Goal: Task Accomplishment & Management: Complete application form

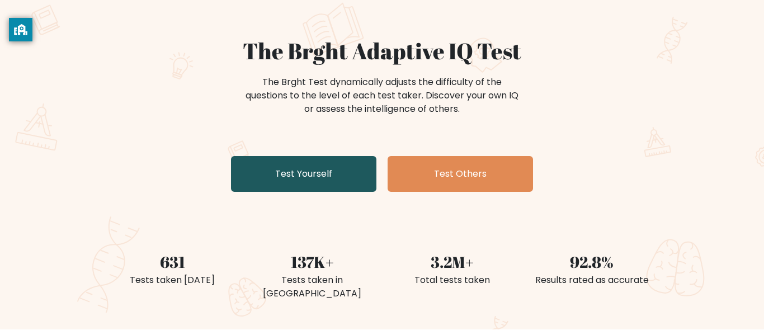
scroll to position [77, 0]
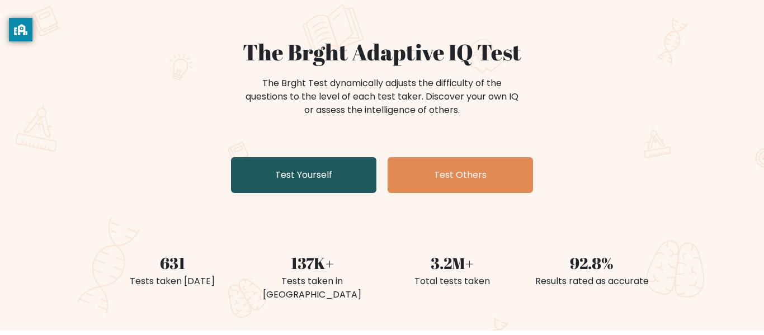
click at [302, 184] on link "Test Yourself" at bounding box center [303, 175] width 145 height 36
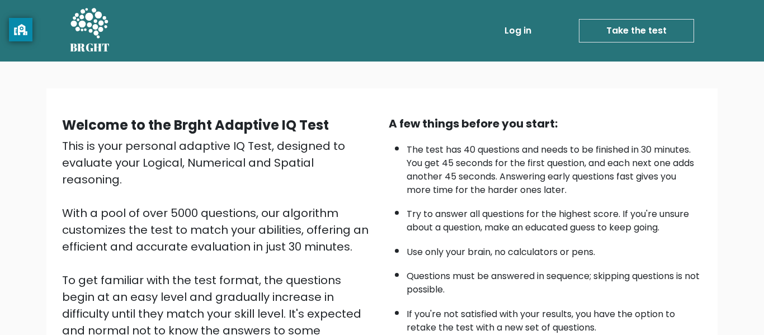
scroll to position [177, 0]
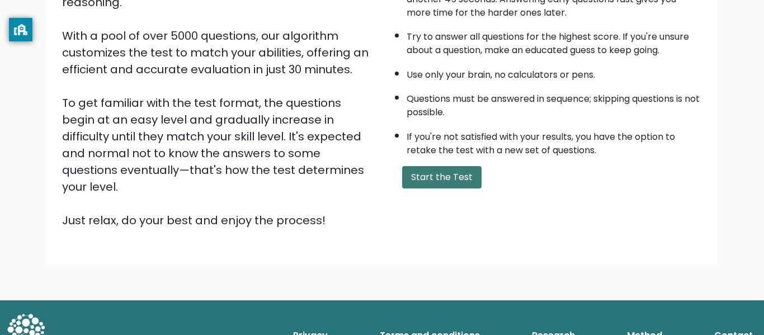
click at [430, 178] on button "Start the Test" at bounding box center [441, 177] width 79 height 22
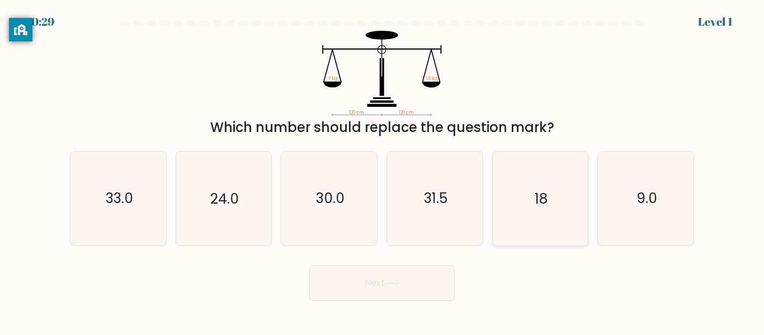
click at [562, 227] on icon "18" at bounding box center [539, 198] width 93 height 93
click at [383, 171] on input "e. 18" at bounding box center [382, 169] width 1 height 3
radio input "true"
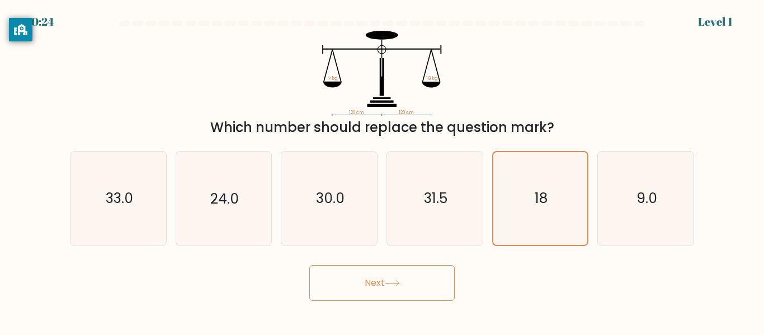
click at [415, 277] on button "Next" at bounding box center [381, 283] width 145 height 36
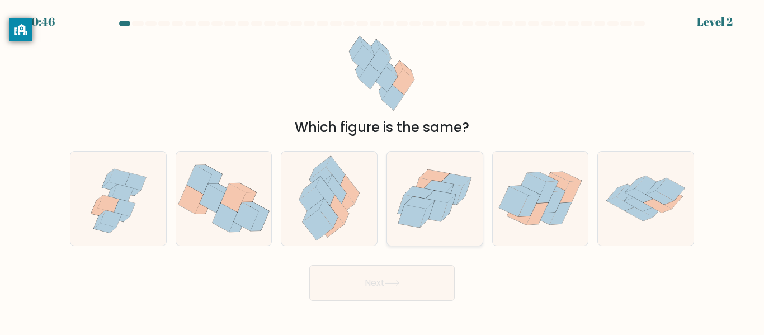
click at [454, 210] on icon at bounding box center [435, 199] width 96 height 82
click at [383, 171] on input "d." at bounding box center [382, 169] width 1 height 3
radio input "true"
click at [400, 296] on button "Next" at bounding box center [381, 283] width 145 height 36
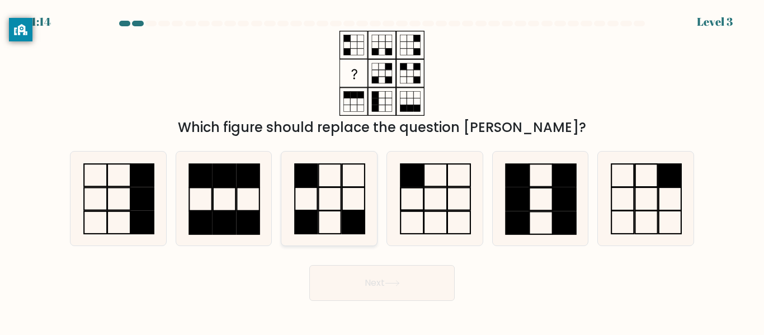
click at [350, 222] on rect at bounding box center [353, 222] width 22 height 23
click at [382, 171] on input "c." at bounding box center [382, 169] width 1 height 3
radio input "true"
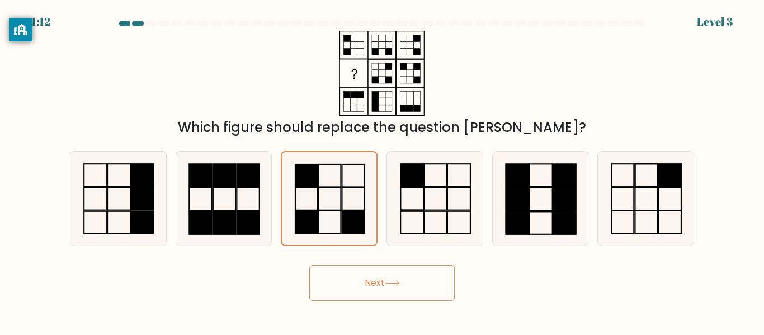
click at [395, 285] on icon at bounding box center [392, 283] width 15 height 6
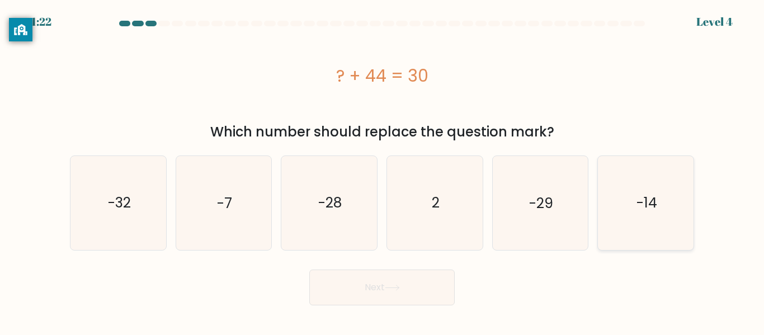
click at [648, 214] on icon "-14" at bounding box center [645, 202] width 93 height 93
click at [383, 171] on input "f. -14" at bounding box center [382, 169] width 1 height 3
radio input "true"
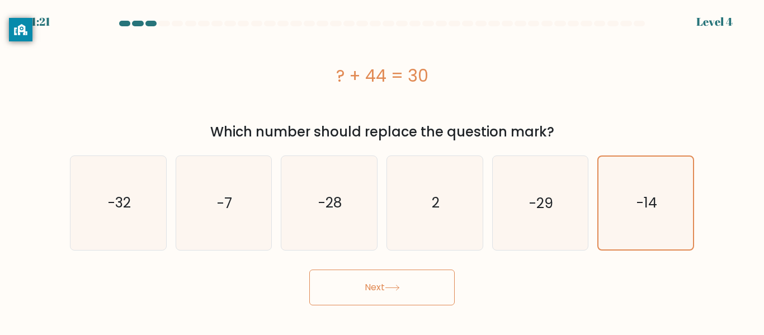
click at [404, 299] on button "Next" at bounding box center [381, 288] width 145 height 36
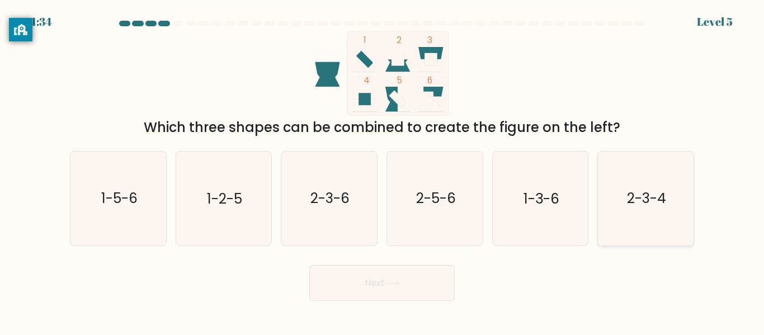
click at [632, 217] on icon "2-3-4" at bounding box center [645, 198] width 93 height 93
click at [383, 171] on input "f. 2-3-4" at bounding box center [382, 169] width 1 height 3
radio input "true"
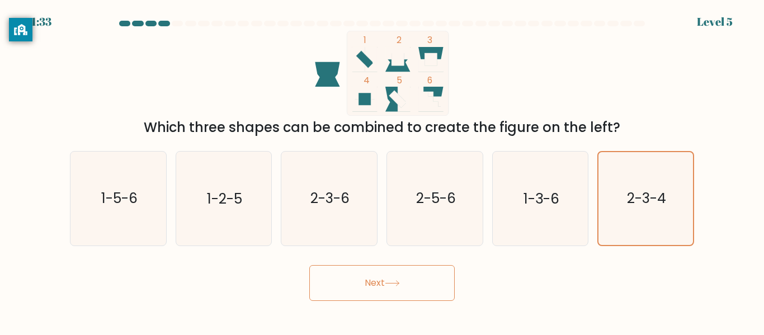
click at [401, 289] on button "Next" at bounding box center [381, 283] width 145 height 36
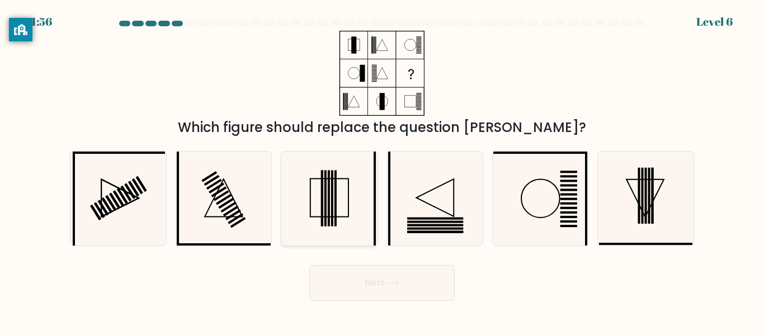
click at [340, 168] on icon at bounding box center [329, 198] width 93 height 93
click at [382, 168] on input "c." at bounding box center [382, 169] width 1 height 3
radio input "true"
click at [413, 288] on button "Next" at bounding box center [381, 283] width 145 height 36
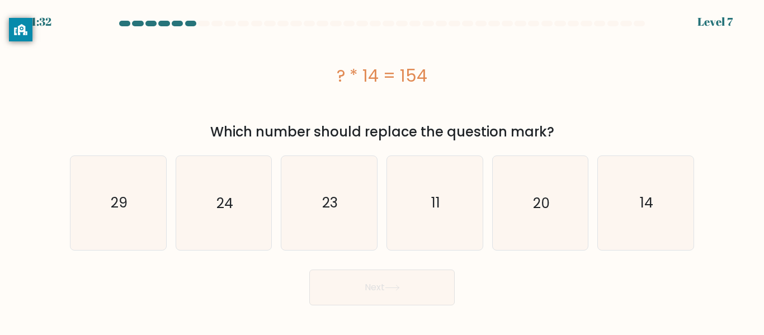
click at [628, 25] on div at bounding box center [625, 24] width 11 height 6
drag, startPoint x: 639, startPoint y: 26, endPoint x: 605, endPoint y: 35, distance: 35.8
click at [605, 35] on form "a." at bounding box center [382, 163] width 764 height 285
click at [600, 50] on div "? * 14 = 154" at bounding box center [382, 76] width 624 height 90
click at [437, 191] on icon "11" at bounding box center [434, 202] width 93 height 93
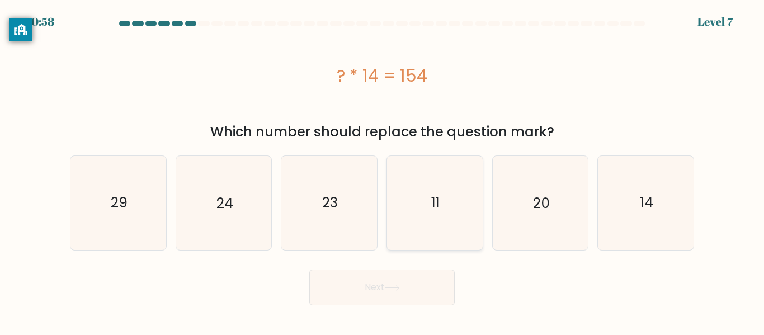
click at [383, 171] on input "d. 11" at bounding box center [382, 169] width 1 height 3
radio input "true"
click at [427, 282] on button "Next" at bounding box center [381, 288] width 145 height 36
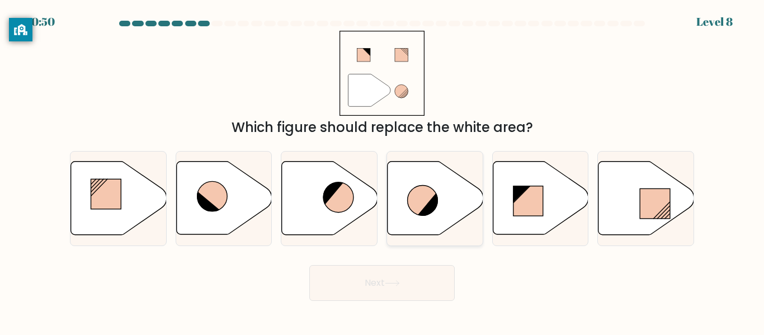
click at [437, 196] on icon at bounding box center [428, 203] width 22 height 23
click at [383, 171] on input "d." at bounding box center [382, 169] width 1 height 3
radio input "true"
click at [391, 289] on button "Next" at bounding box center [381, 283] width 145 height 36
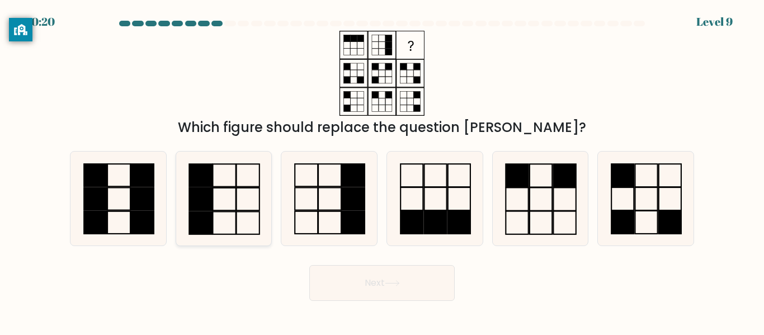
click at [241, 183] on icon at bounding box center [223, 198] width 93 height 93
click at [382, 171] on input "b." at bounding box center [382, 169] width 1 height 3
radio input "true"
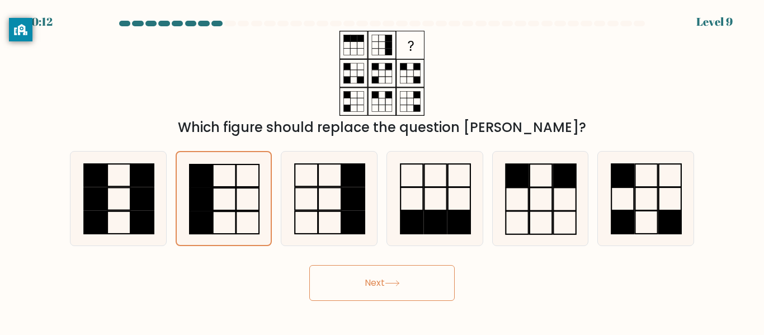
click at [425, 294] on button "Next" at bounding box center [381, 283] width 145 height 36
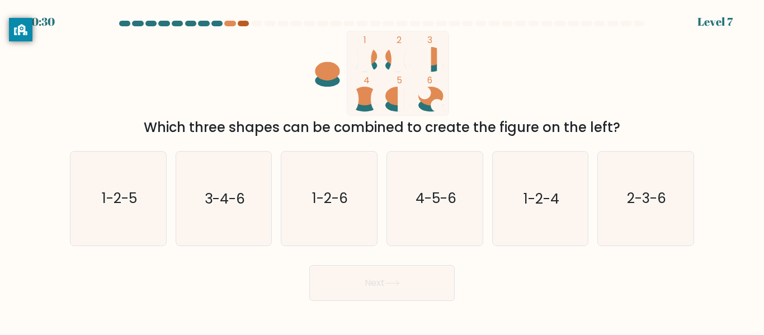
click at [240, 21] on div at bounding box center [243, 24] width 11 height 6
drag, startPoint x: 242, startPoint y: 22, endPoint x: 244, endPoint y: 16, distance: 6.4
click at [244, 16] on body "0:29 Level 7" at bounding box center [382, 167] width 764 height 335
click at [243, 22] on div at bounding box center [243, 24] width 11 height 6
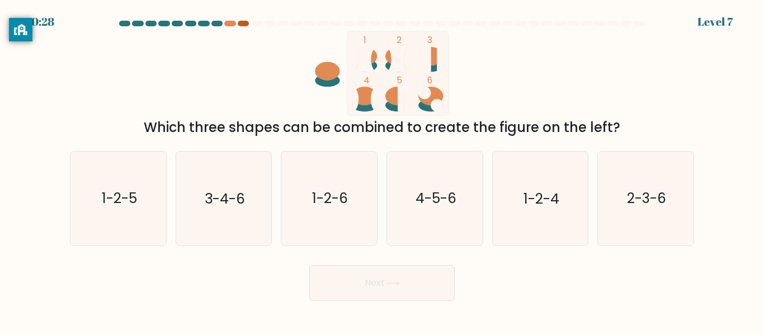
click at [243, 22] on div at bounding box center [243, 24] width 11 height 6
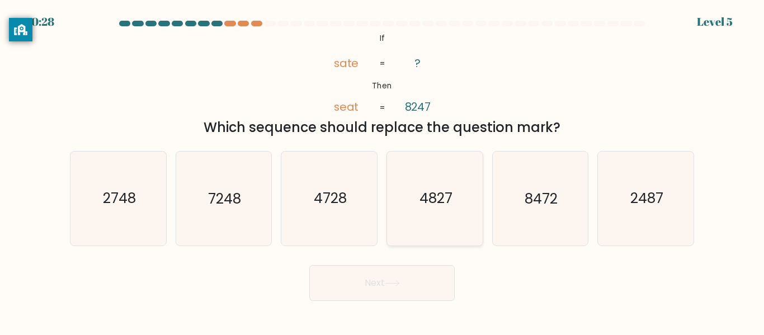
click at [415, 193] on icon "4827" at bounding box center [434, 198] width 93 height 93
click at [383, 171] on input "d. 4827" at bounding box center [382, 169] width 1 height 3
radio input "true"
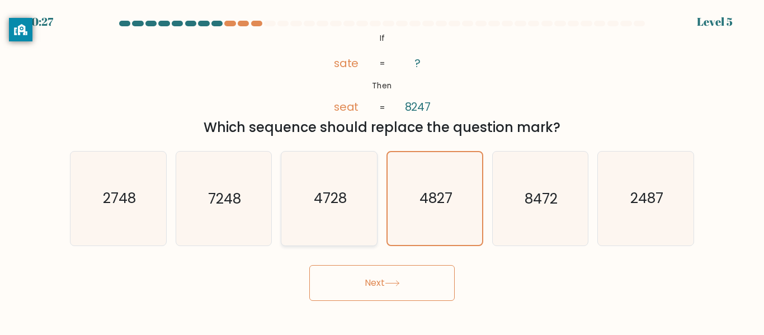
click at [329, 203] on text "4728" at bounding box center [330, 199] width 33 height 20
click at [382, 171] on input "c. 4728" at bounding box center [382, 169] width 1 height 3
radio input "true"
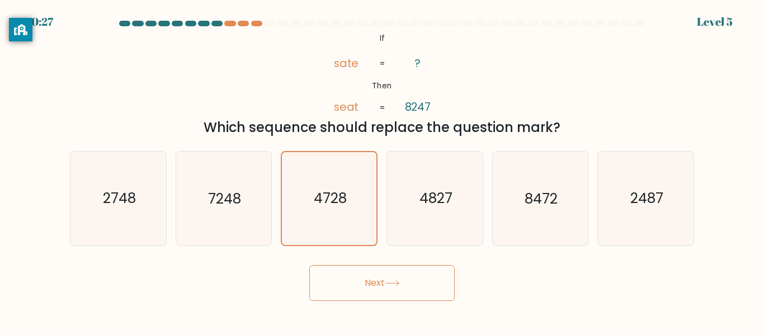
click at [393, 285] on icon at bounding box center [392, 283] width 15 height 6
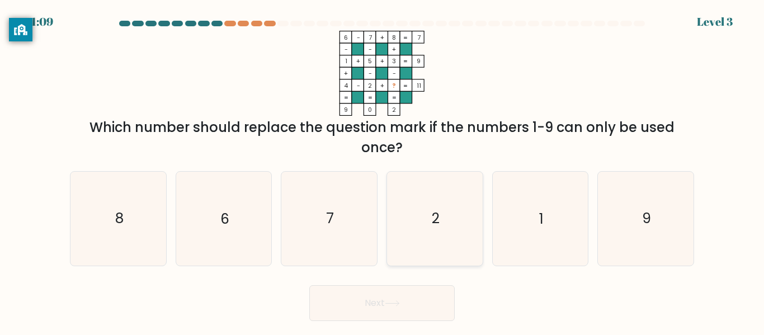
click at [387, 231] on div "2" at bounding box center [435, 218] width 97 height 95
click at [383, 171] on input "d. 2" at bounding box center [382, 169] width 1 height 3
radio input "true"
click at [397, 304] on icon at bounding box center [392, 303] width 15 height 6
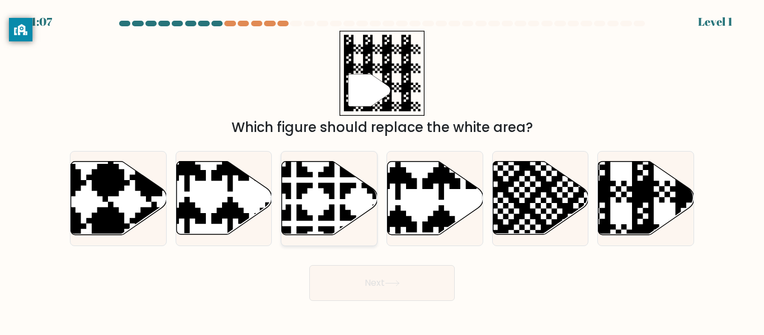
click at [347, 234] on icon at bounding box center [359, 158] width 168 height 168
click at [382, 171] on input "c." at bounding box center [382, 169] width 1 height 3
radio input "true"
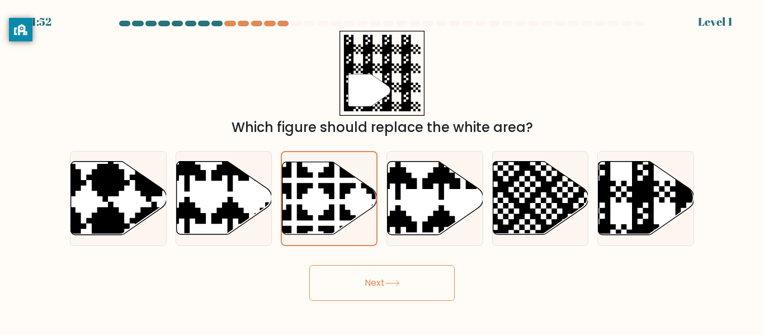
click at [373, 282] on button "Next" at bounding box center [381, 283] width 145 height 36
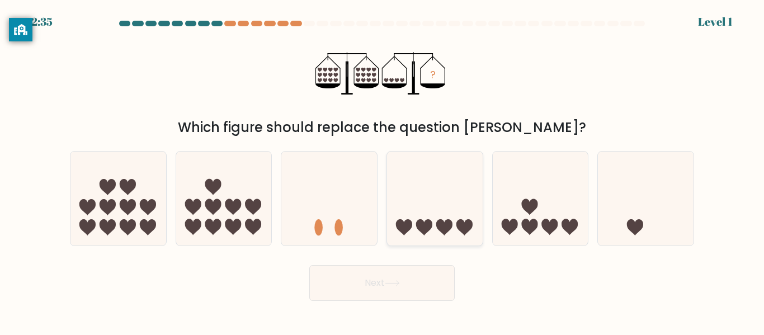
click at [435, 214] on icon at bounding box center [435, 198] width 96 height 79
click at [383, 171] on input "d." at bounding box center [382, 169] width 1 height 3
radio input "true"
click at [413, 279] on button "Next" at bounding box center [381, 283] width 145 height 36
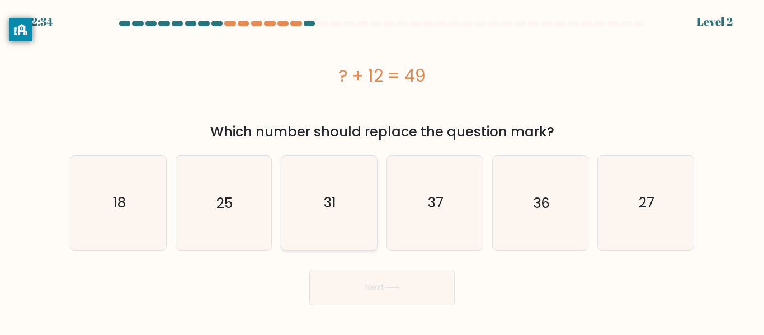
click at [303, 210] on icon "31" at bounding box center [329, 202] width 93 height 93
click at [382, 171] on input "c. 31" at bounding box center [382, 169] width 1 height 3
radio input "true"
click at [378, 307] on body "3:18 Level 2 a." at bounding box center [382, 167] width 764 height 335
click at [385, 290] on button "Next" at bounding box center [381, 288] width 145 height 36
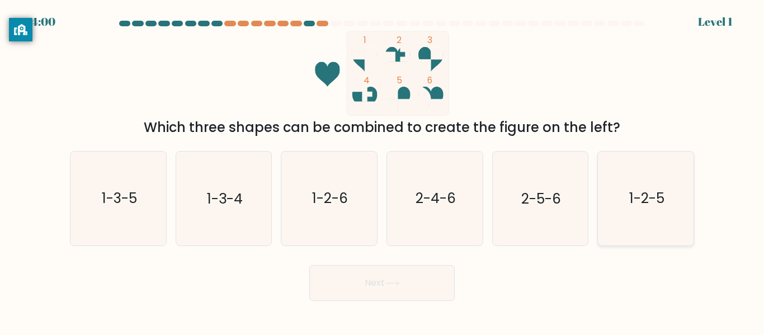
click at [651, 174] on icon "1-2-5" at bounding box center [645, 198] width 93 height 93
click at [383, 171] on input "f. 1-2-5" at bounding box center [382, 169] width 1 height 3
radio input "true"
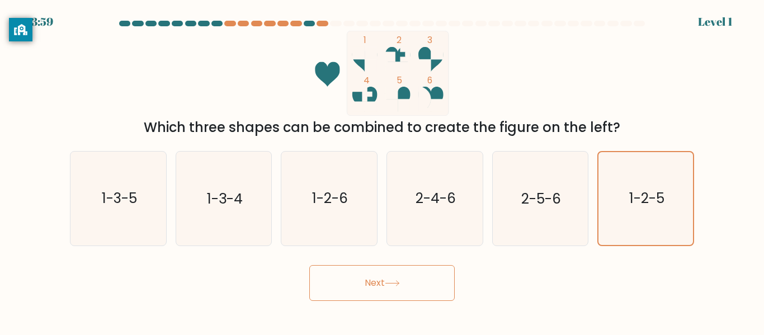
click at [382, 302] on body "3:59 Level 1" at bounding box center [382, 167] width 764 height 335
click at [377, 294] on button "Next" at bounding box center [381, 283] width 145 height 36
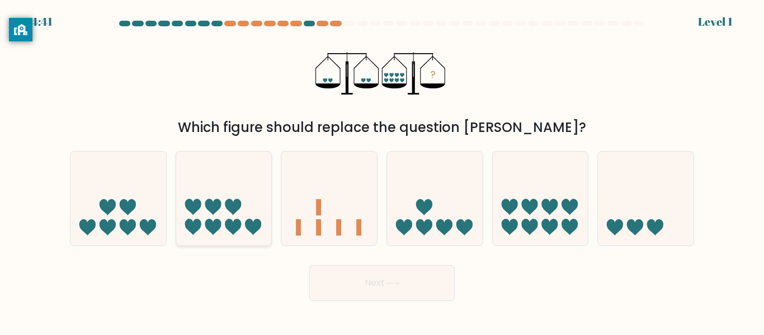
click at [267, 223] on icon at bounding box center [224, 198] width 96 height 79
click at [382, 171] on input "b." at bounding box center [382, 169] width 1 height 3
radio input "true"
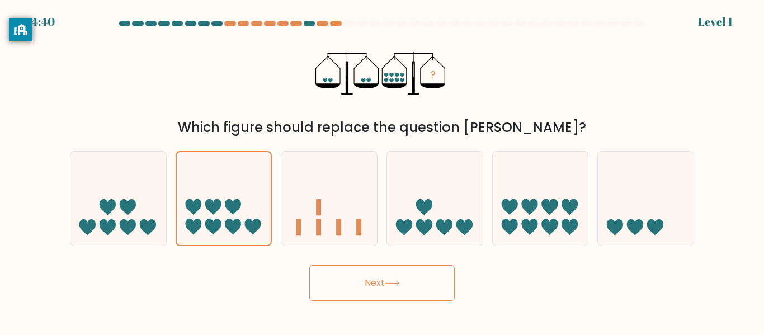
click at [373, 288] on button "Next" at bounding box center [381, 283] width 145 height 36
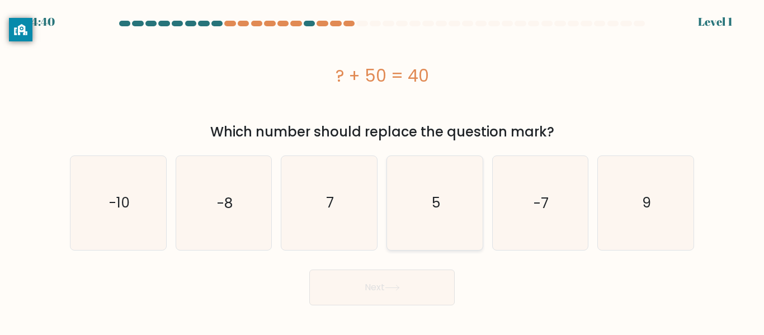
click at [388, 225] on icon "5" at bounding box center [434, 202] width 93 height 93
click at [383, 171] on input "d. 5" at bounding box center [382, 169] width 1 height 3
radio input "true"
click at [401, 276] on button "Next" at bounding box center [381, 288] width 145 height 36
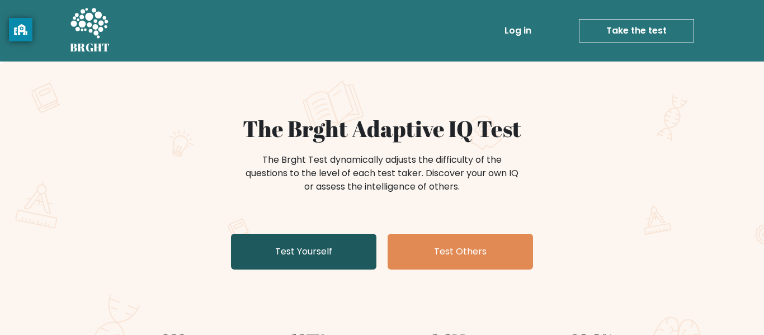
click at [338, 258] on link "Test Yourself" at bounding box center [303, 252] width 145 height 36
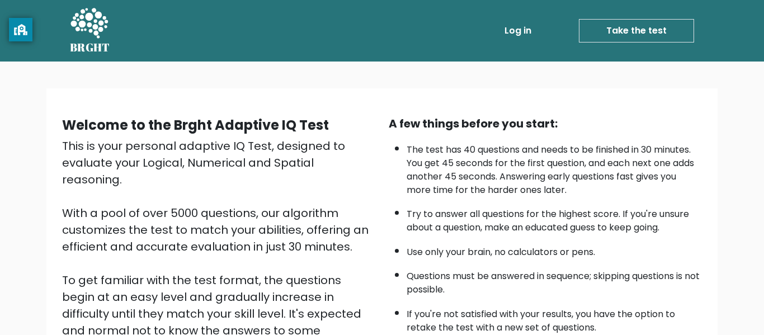
scroll to position [177, 0]
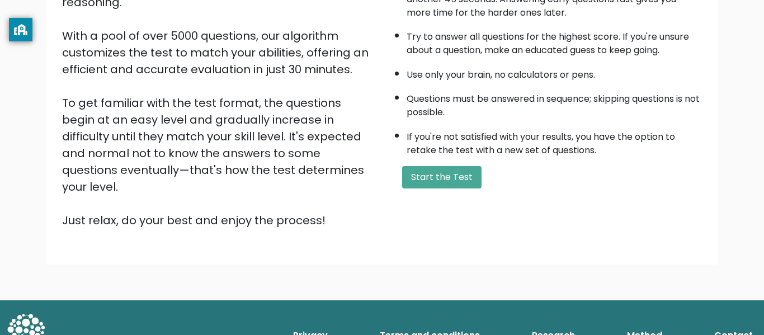
click at [460, 162] on div "A few things before you start: The test has 40 questions and needs to be finish…" at bounding box center [545, 83] width 327 height 291
click at [462, 184] on button "Start the Test" at bounding box center [441, 177] width 79 height 22
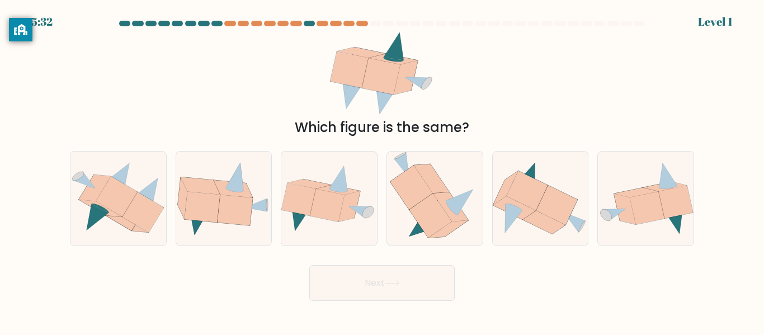
click at [700, 18] on div "Level 1" at bounding box center [715, 21] width 35 height 17
